Goal: Task Accomplishment & Management: Use online tool/utility

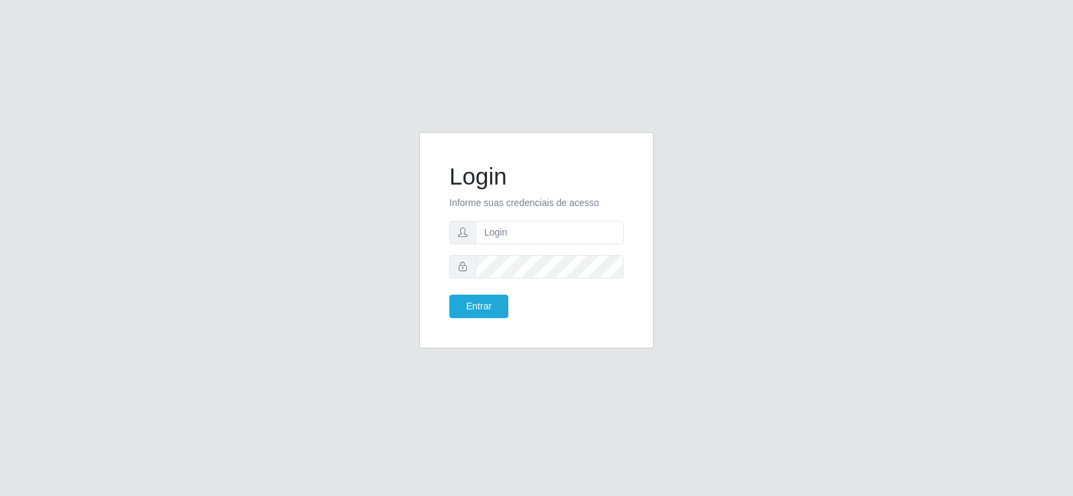
click at [531, 472] on div "Login Informe suas credenciais de acesso Entrar" at bounding box center [536, 248] width 1073 height 496
click at [538, 470] on div "Login Informe suas credenciais de acesso Entrar" at bounding box center [536, 248] width 1073 height 496
